Goal: Task Accomplishment & Management: Manage account settings

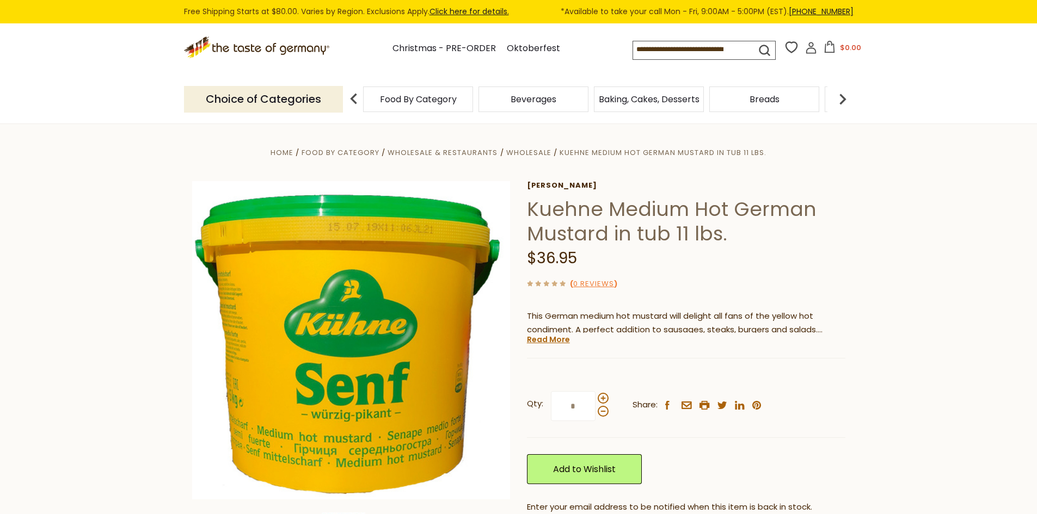
click at [812, 51] on icon at bounding box center [811, 48] width 12 height 12
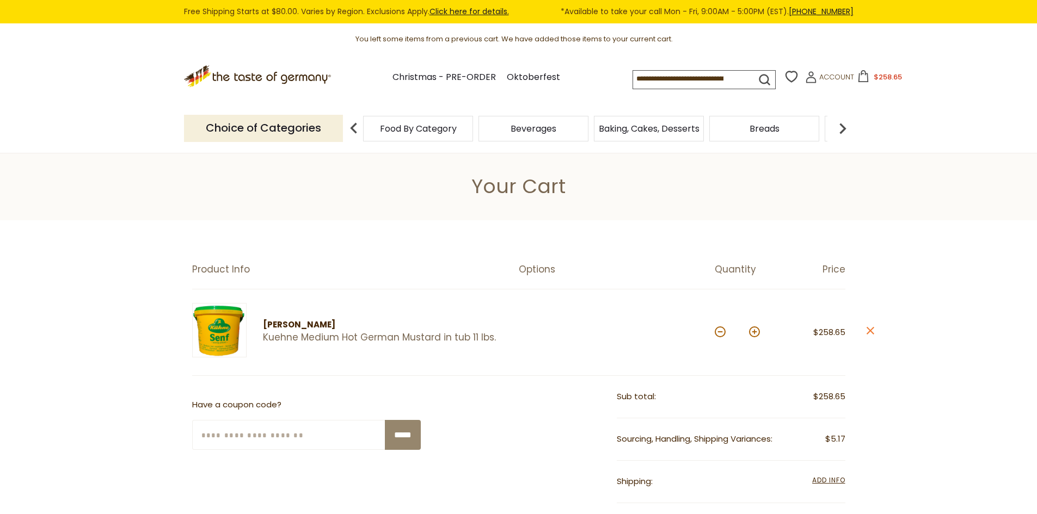
click at [874, 82] on span "$258.65" at bounding box center [888, 77] width 28 height 10
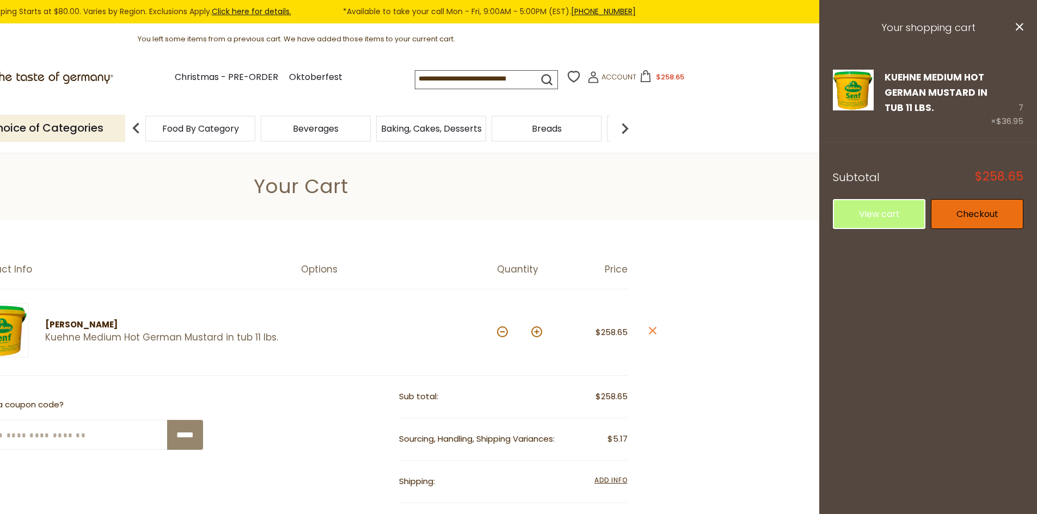
click at [978, 207] on link "Checkout" at bounding box center [977, 214] width 93 height 30
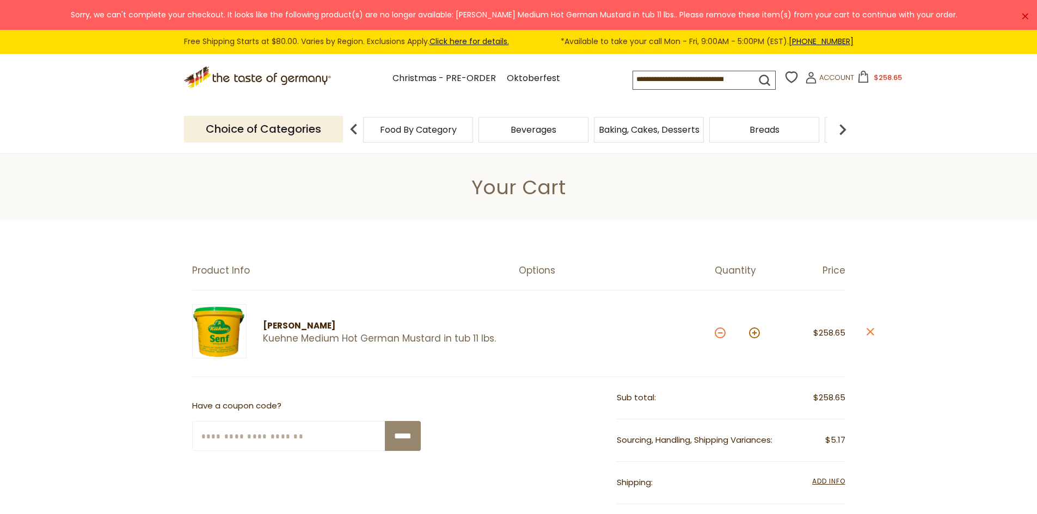
click at [716, 335] on button at bounding box center [720, 333] width 11 height 11
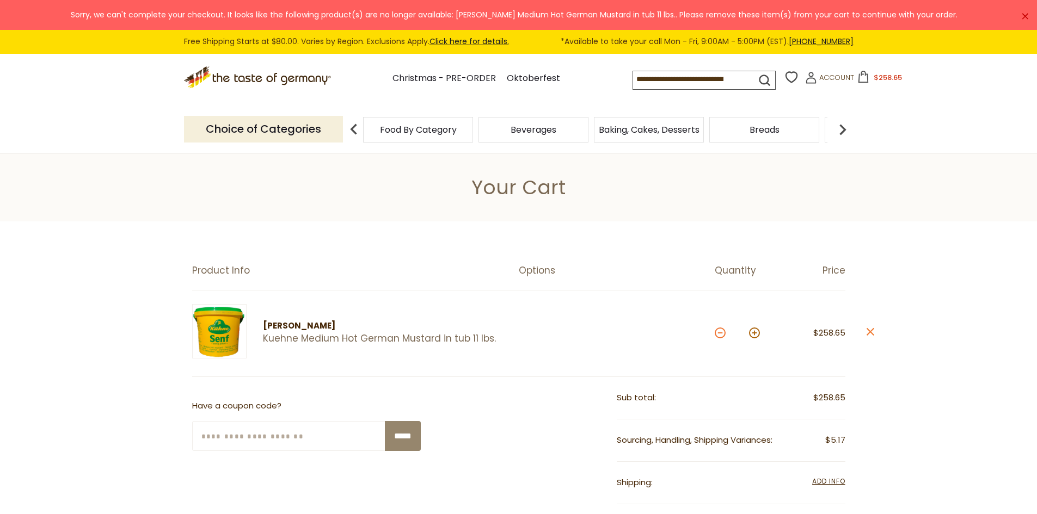
click at [716, 335] on button at bounding box center [720, 333] width 11 height 11
type input "*"
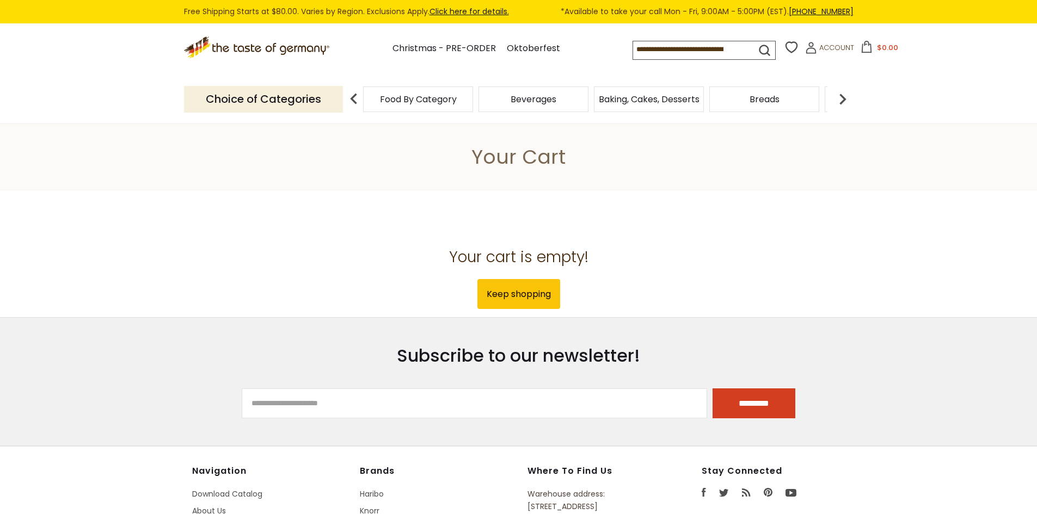
click at [660, 48] on input at bounding box center [685, 48] width 104 height 15
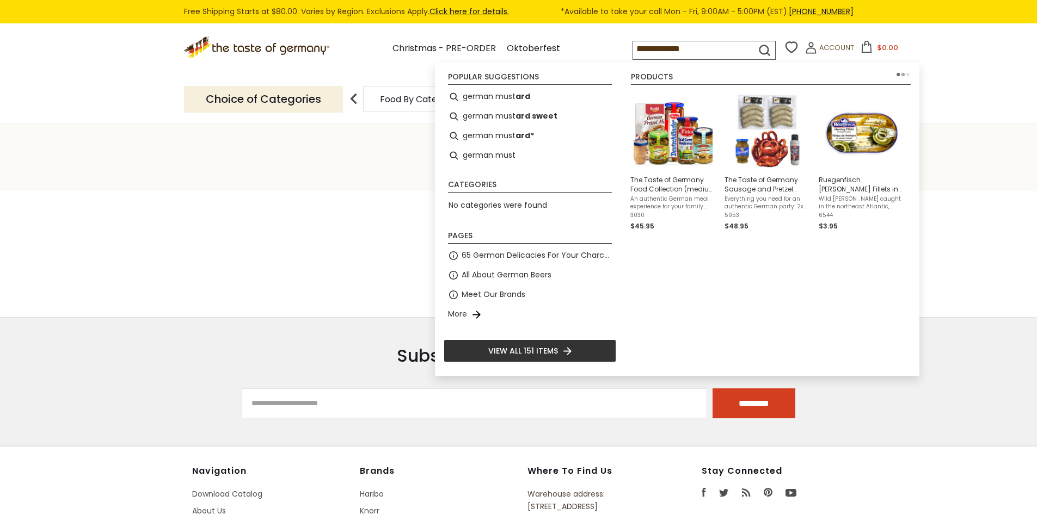
type input "**********"
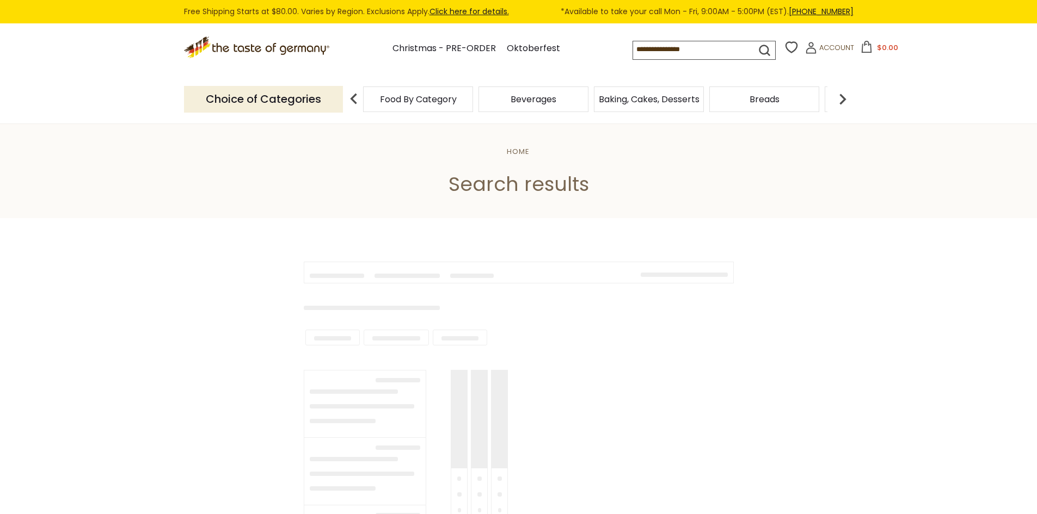
type input "**********"
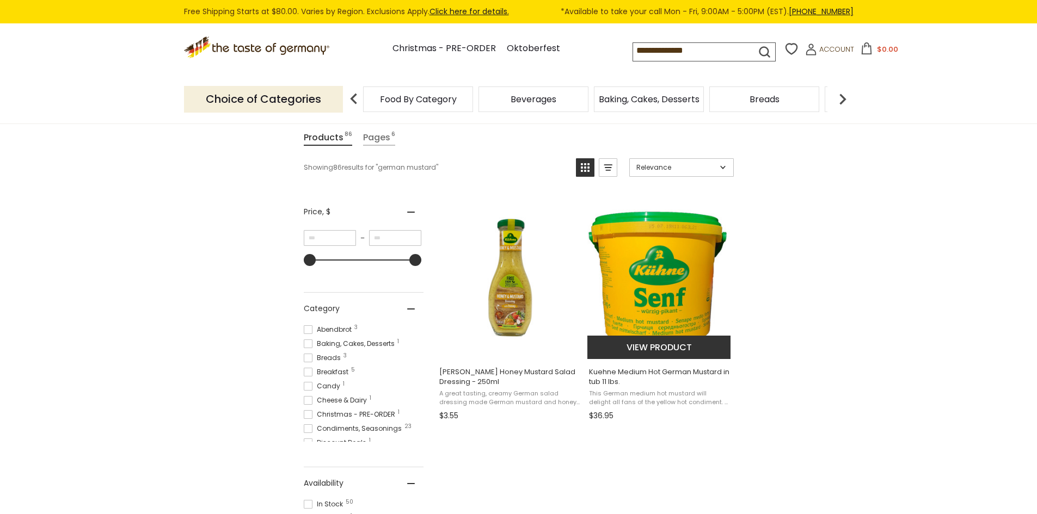
scroll to position [163, 0]
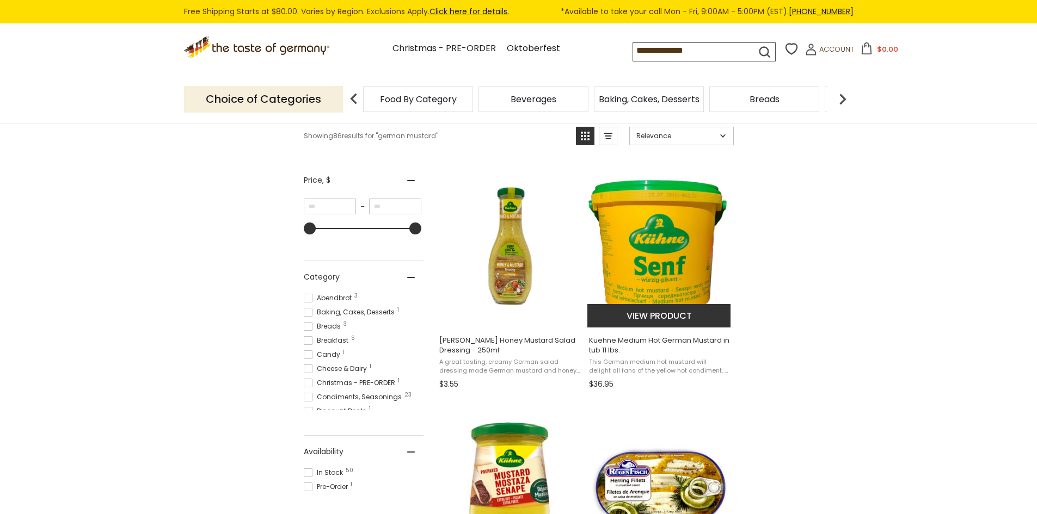
click at [652, 280] on img "Kuehne Medium Hot German Mustard in tub 11 lbs." at bounding box center [659, 246] width 144 height 144
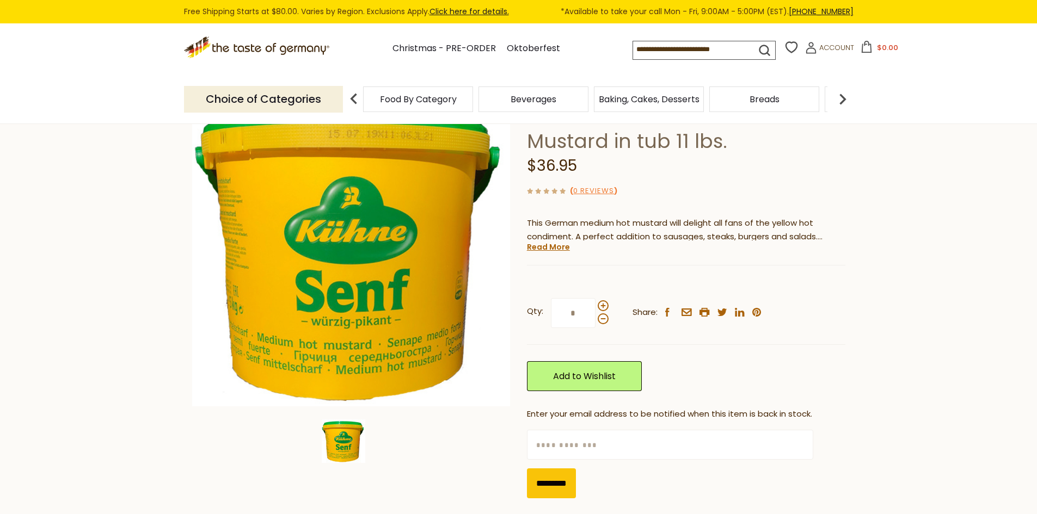
scroll to position [109, 0]
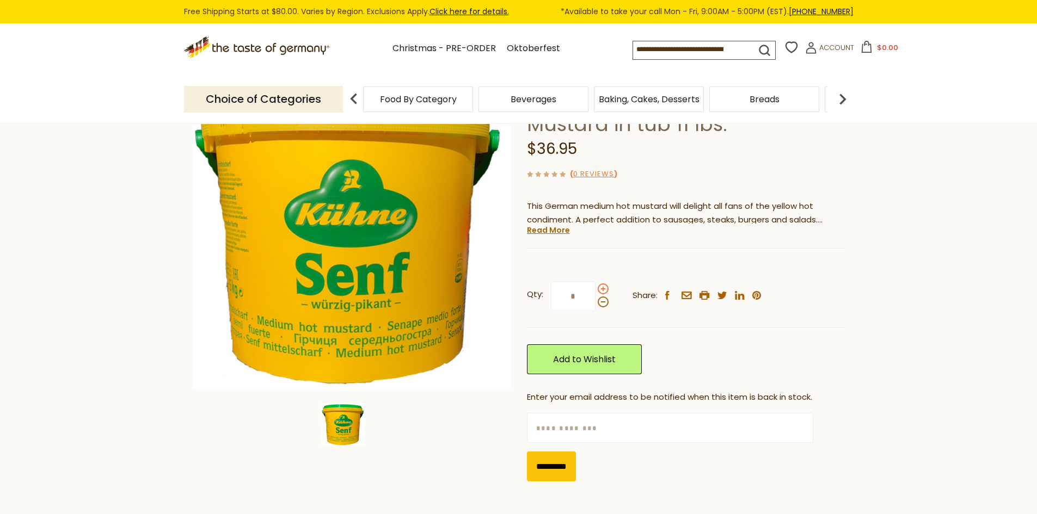
click at [607, 287] on span at bounding box center [603, 289] width 11 height 11
click at [596, 287] on input "*" at bounding box center [573, 296] width 45 height 30
click at [607, 287] on span at bounding box center [603, 289] width 11 height 11
click at [596, 287] on input "*" at bounding box center [573, 296] width 45 height 30
click at [603, 287] on span at bounding box center [603, 289] width 11 height 11
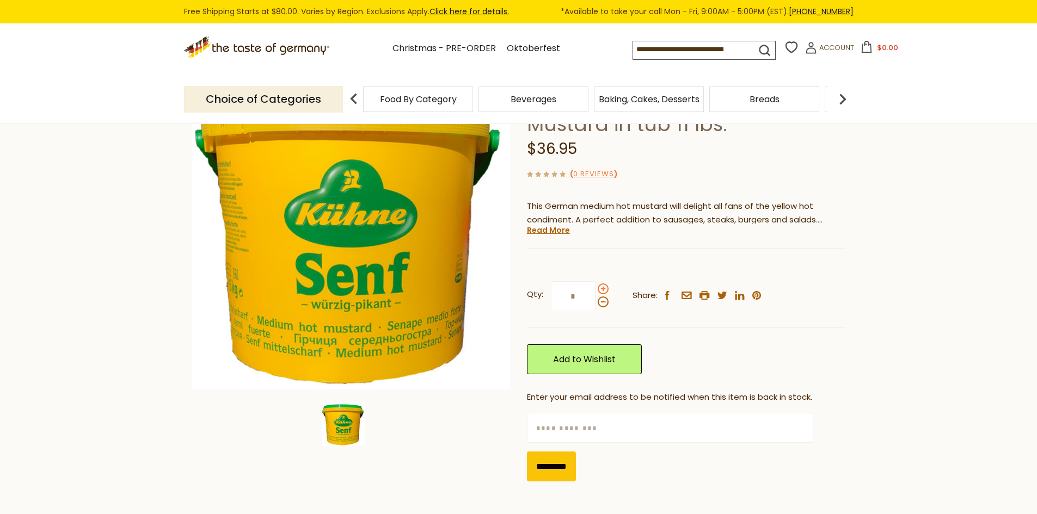
click at [596, 287] on input "*" at bounding box center [573, 296] width 45 height 30
click at [603, 287] on span at bounding box center [603, 289] width 11 height 11
click at [596, 287] on input "*" at bounding box center [573, 296] width 45 height 30
click at [604, 304] on span at bounding box center [603, 302] width 11 height 11
click at [596, 304] on input "*" at bounding box center [573, 296] width 45 height 30
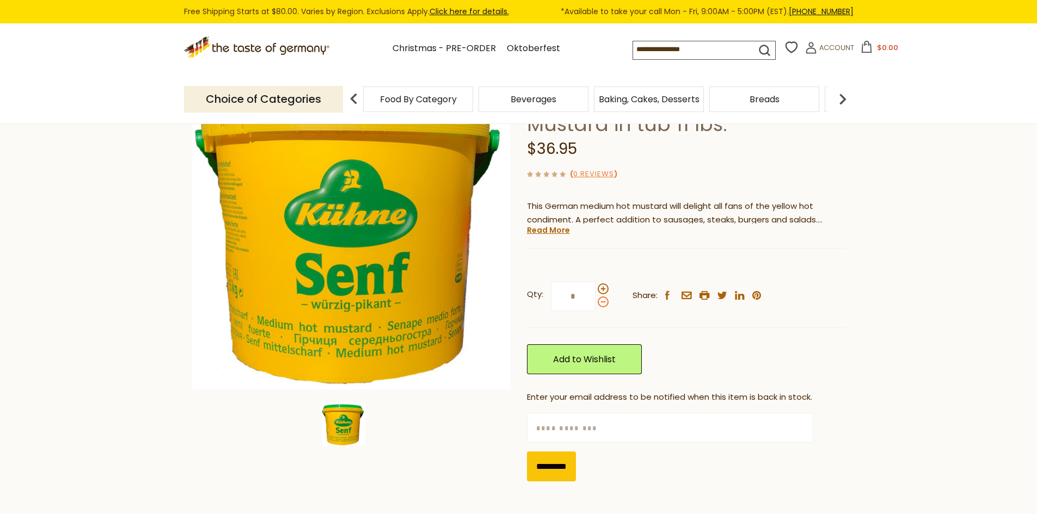
type input "*"
click at [587, 356] on link "Add to Wishlist" at bounding box center [584, 360] width 115 height 30
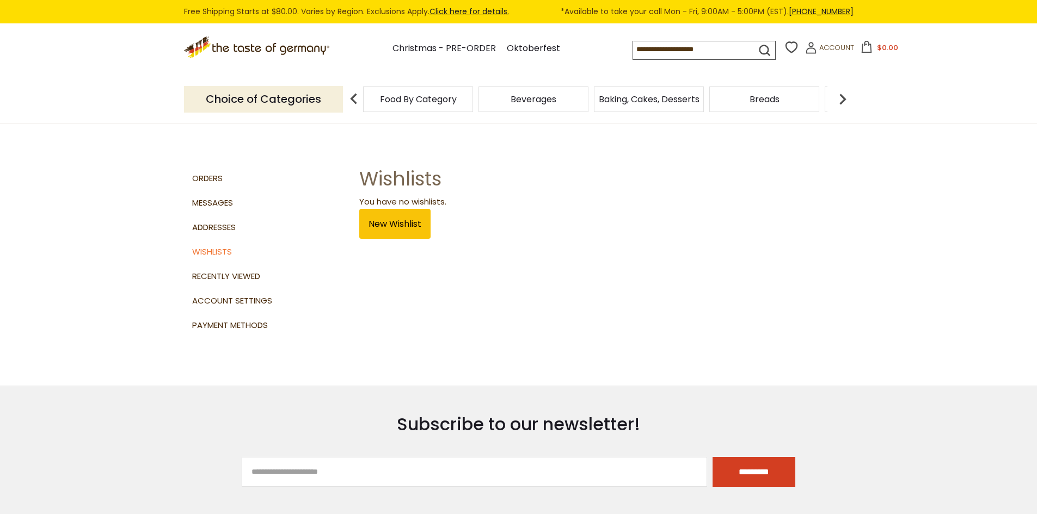
click at [393, 240] on section "Orders Messages Addresses Wishlists Recently Viewed Account Settings Payment Me…" at bounding box center [519, 254] width 670 height 262
click at [394, 230] on link "New Wishlist" at bounding box center [394, 224] width 71 height 30
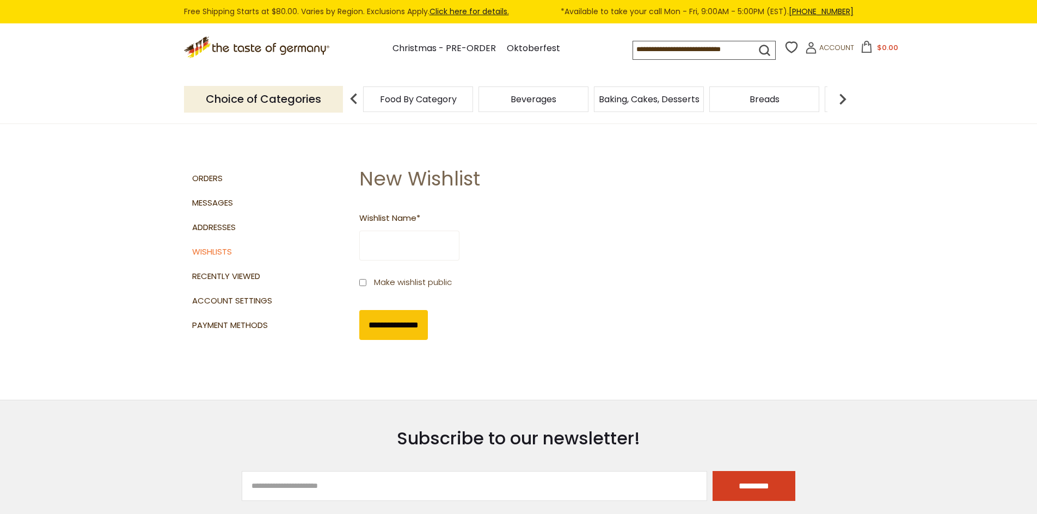
click at [449, 253] on input "Wishlist Name *" at bounding box center [409, 246] width 100 height 30
type input "*******"
click at [412, 333] on input "**********" at bounding box center [393, 325] width 69 height 30
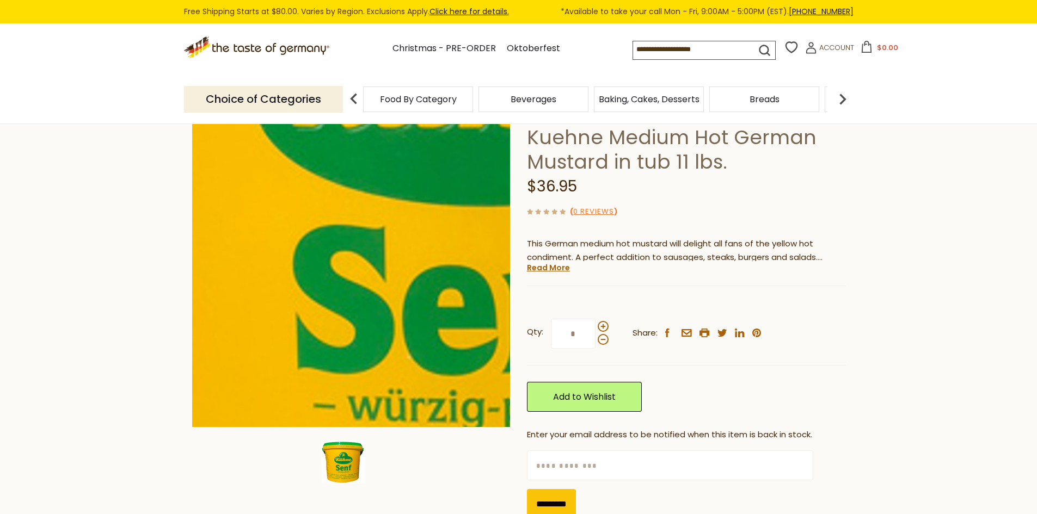
scroll to position [109, 0]
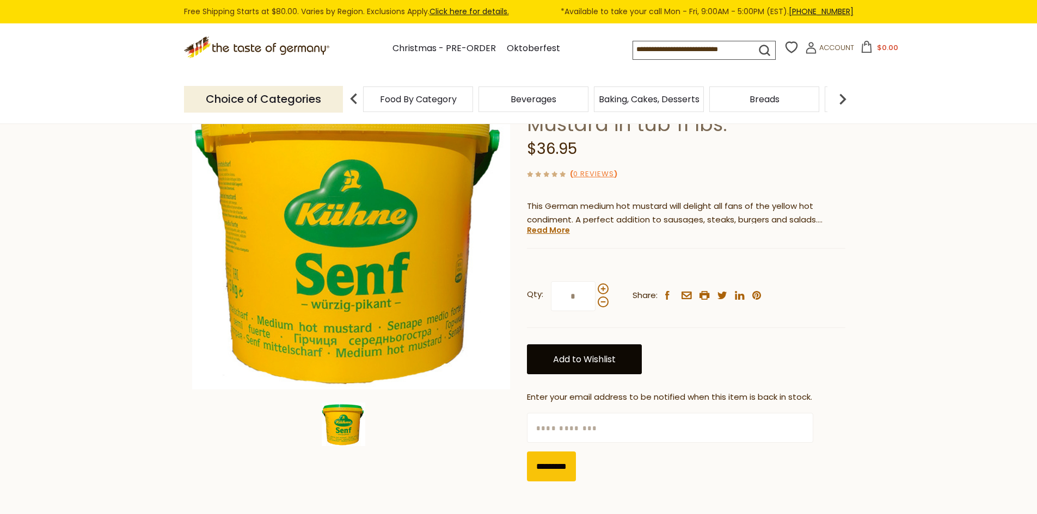
click at [571, 356] on link "Add to Wishlist" at bounding box center [584, 360] width 115 height 30
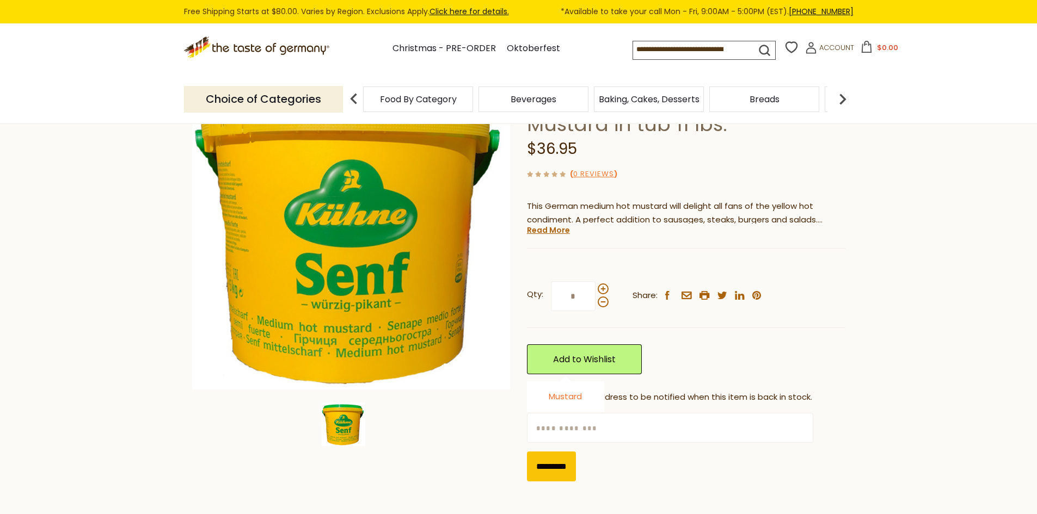
click at [563, 392] on link "Mustard" at bounding box center [565, 396] width 33 height 11
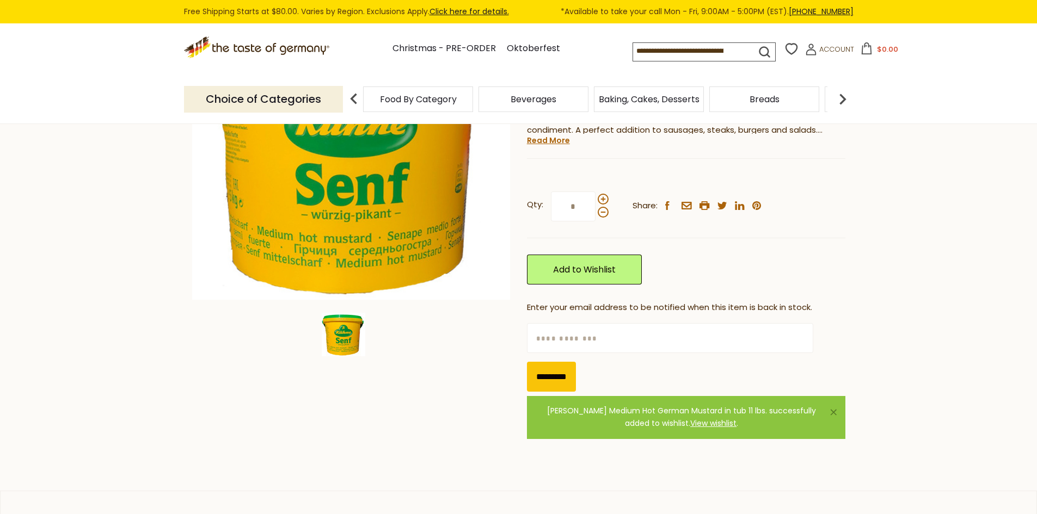
scroll to position [218, 0]
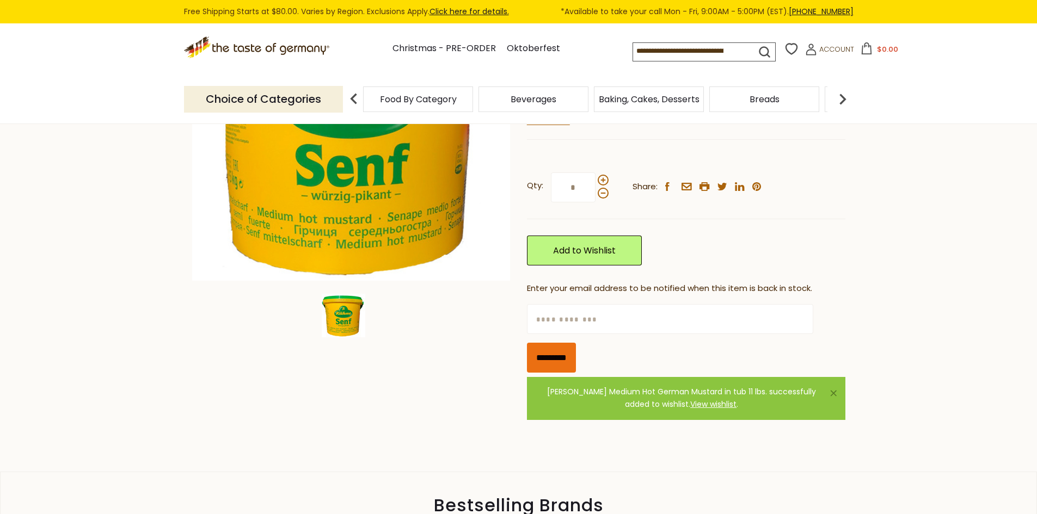
click at [540, 361] on input "*********" at bounding box center [551, 358] width 49 height 30
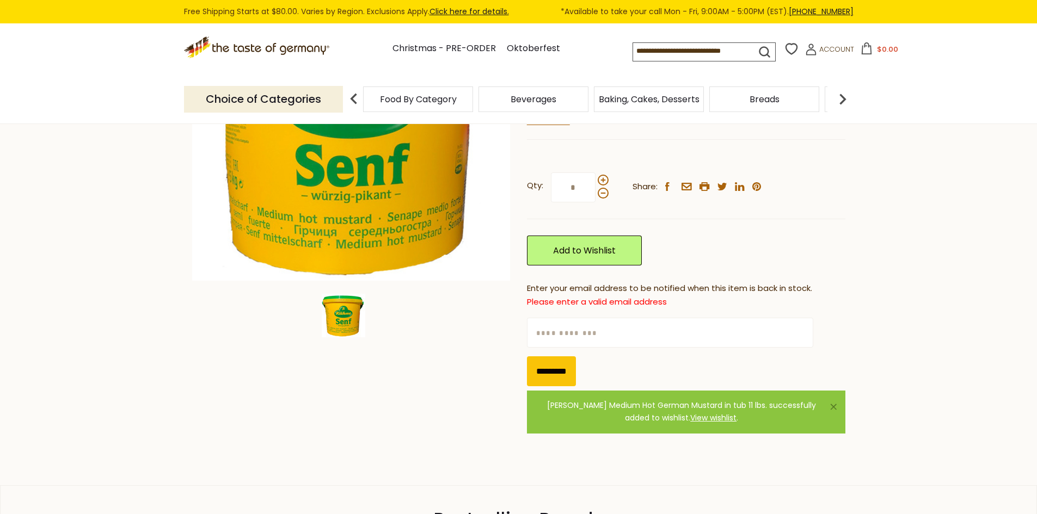
click at [559, 315] on div "Enter your email address to be notified when this item is back in stock. Please…" at bounding box center [686, 334] width 318 height 105
click at [555, 336] on input "text" at bounding box center [670, 333] width 286 height 30
type input "**********"
click at [560, 378] on input "*********" at bounding box center [551, 372] width 49 height 30
